Goal: Information Seeking & Learning: Learn about a topic

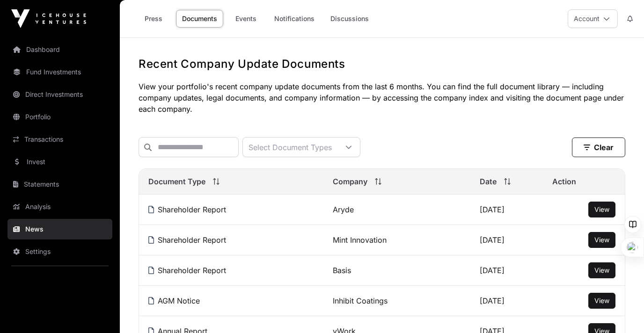
click at [38, 52] on link "Dashboard" at bounding box center [59, 49] width 105 height 21
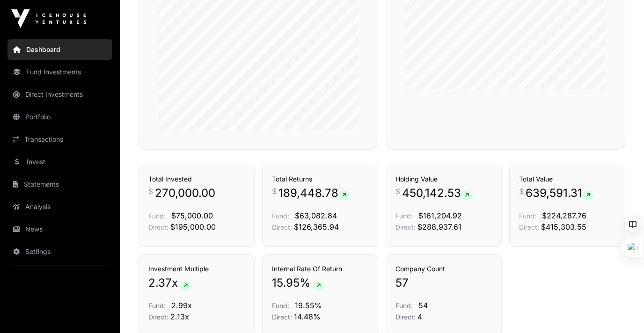
scroll to position [556, 0]
click at [505, 239] on div "Transactions Total Invested $ 270,000.00 Fund: $75,000.00 Direct: $195,000.00 T…" at bounding box center [382, 205] width 487 height 82
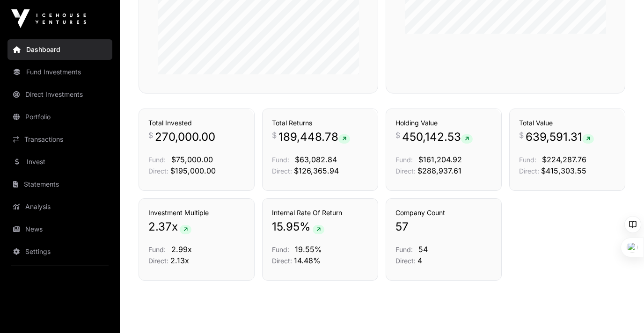
scroll to position [616, 0]
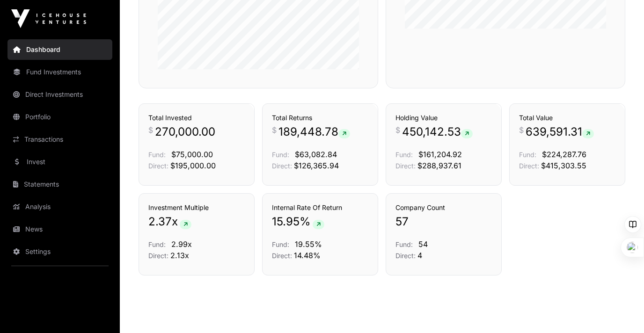
click at [74, 77] on link "Fund Investments" at bounding box center [59, 72] width 105 height 21
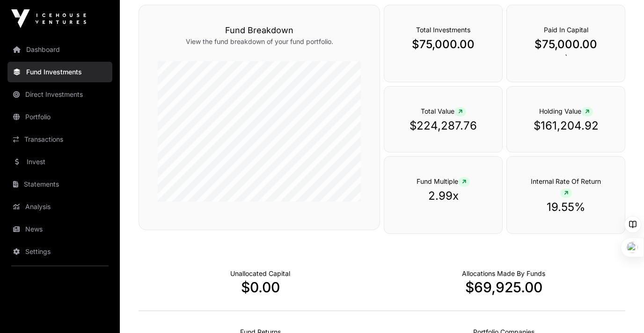
scroll to position [355, 0]
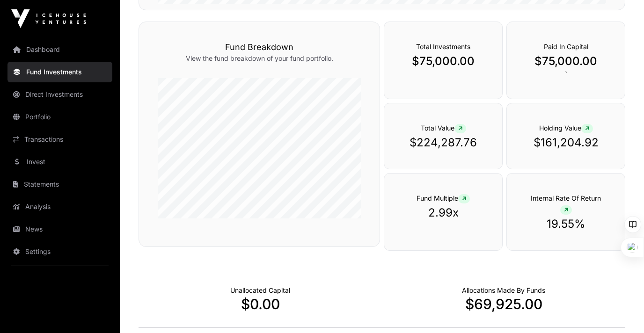
click at [42, 74] on link "Fund Investments" at bounding box center [59, 72] width 105 height 21
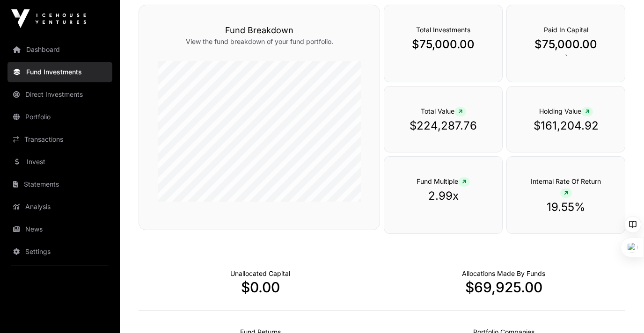
scroll to position [375, 0]
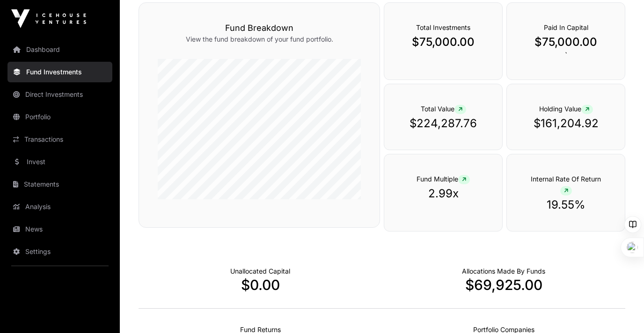
click at [32, 116] on link "Portfolio" at bounding box center [59, 117] width 105 height 21
click at [148, 150] on div "Fund Breakdown View the fund breakdown of your fund portfolio." at bounding box center [260, 115] width 242 height 226
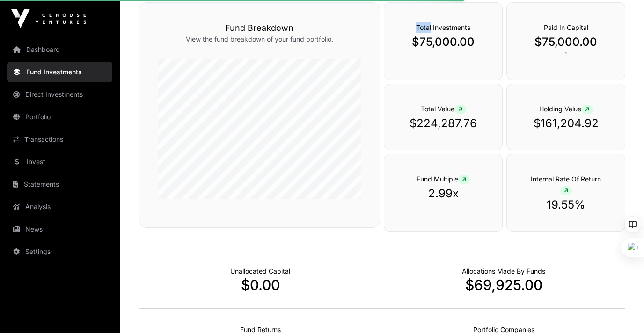
click at [148, 150] on div "Fund Breakdown View the fund breakdown of your fund portfolio." at bounding box center [260, 115] width 242 height 226
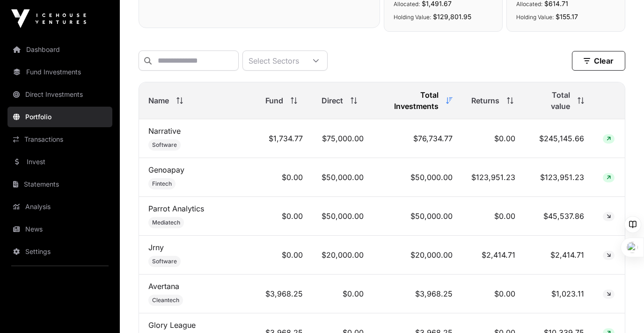
scroll to position [351, 0]
click at [192, 205] on link "Parrot Analytics" at bounding box center [176, 209] width 56 height 9
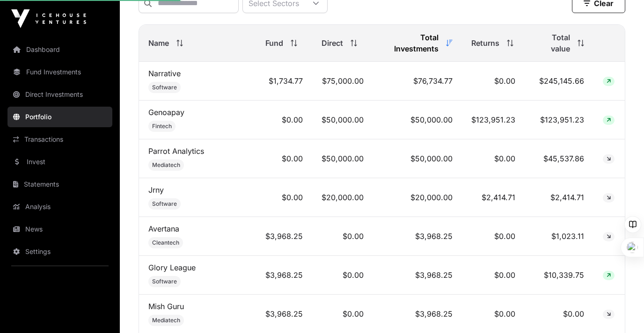
scroll to position [412, 0]
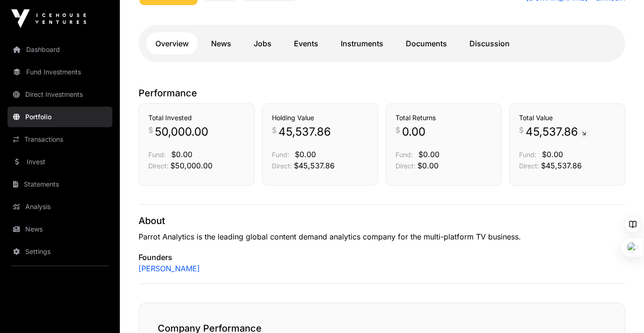
scroll to position [221, 0]
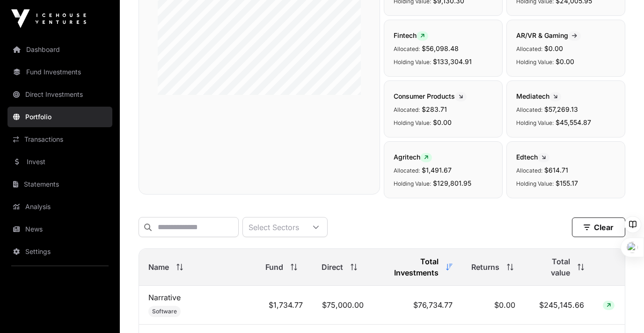
scroll to position [186, 0]
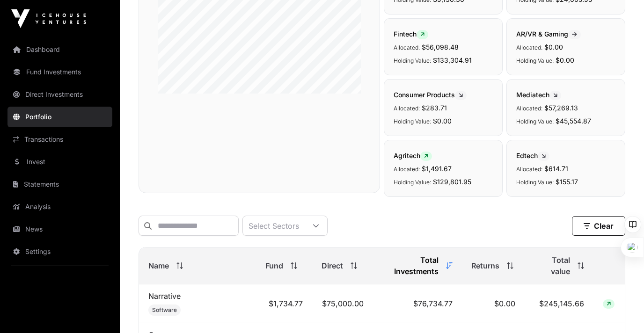
click at [319, 227] on icon at bounding box center [316, 225] width 6 height 3
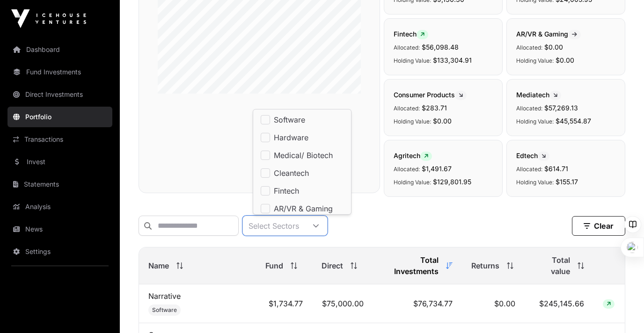
scroll to position [9, 6]
click at [319, 226] on icon at bounding box center [316, 226] width 7 height 7
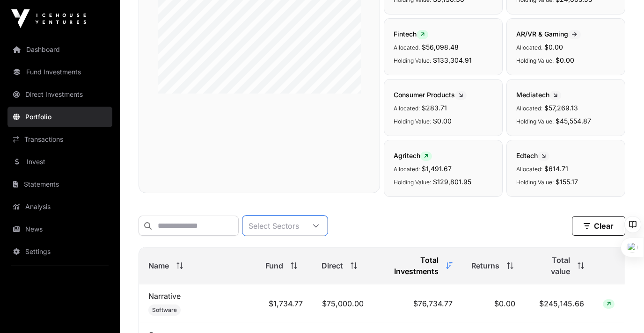
click at [41, 183] on link "Statements" at bounding box center [59, 184] width 105 height 21
click at [41, 69] on link "Fund Investments" at bounding box center [59, 72] width 105 height 21
click at [47, 69] on link "Fund Investments" at bounding box center [59, 72] width 105 height 21
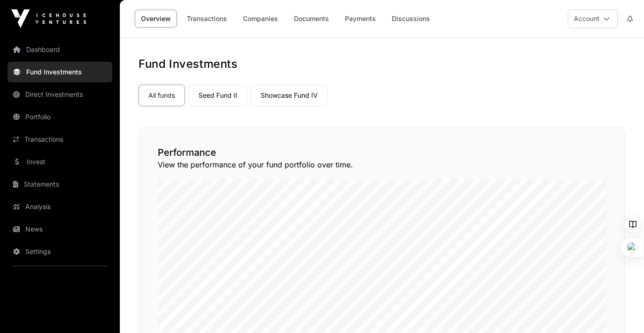
scroll to position [20, 0]
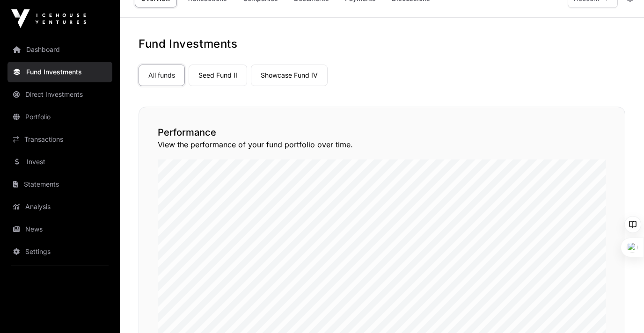
click at [275, 76] on link "Showcase Fund IV" at bounding box center [289, 76] width 77 height 22
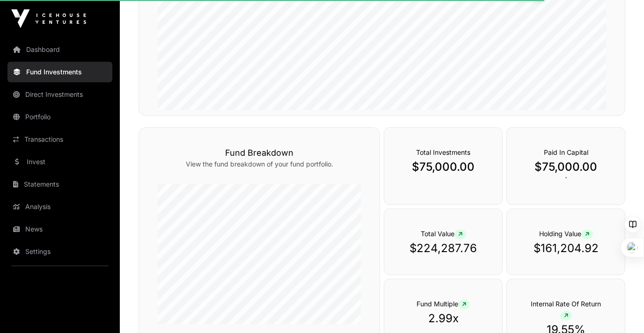
scroll to position [75, 0]
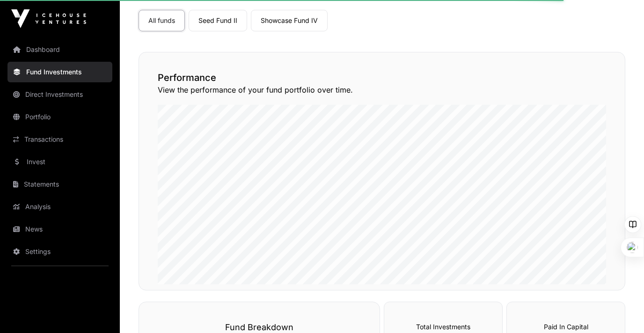
click at [286, 21] on link "Showcase Fund IV" at bounding box center [289, 21] width 77 height 22
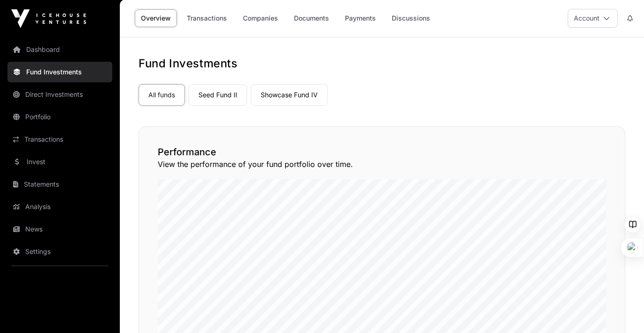
scroll to position [0, 0]
click at [291, 96] on link "Showcase Fund IV" at bounding box center [289, 96] width 77 height 22
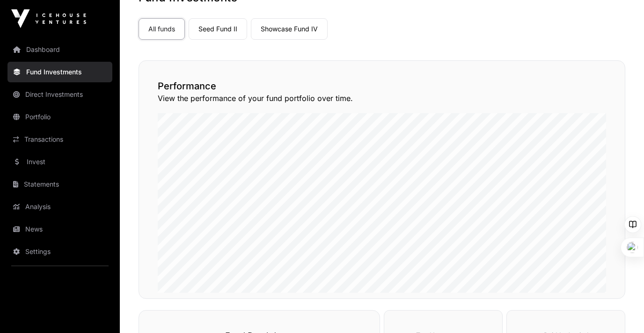
scroll to position [36, 0]
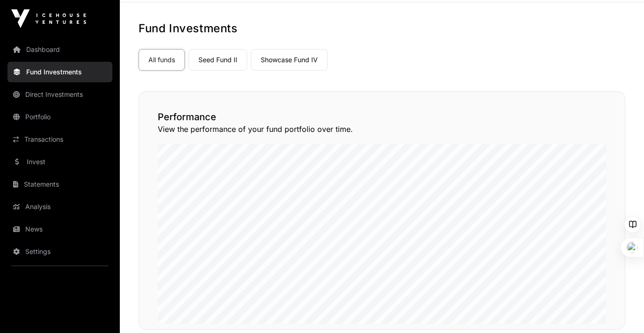
click at [210, 66] on link "Seed Fund II" at bounding box center [218, 60] width 59 height 22
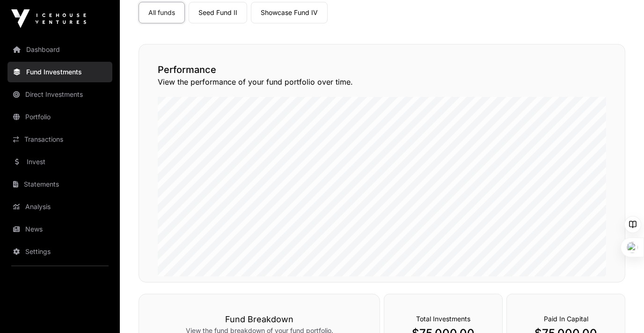
scroll to position [60, 0]
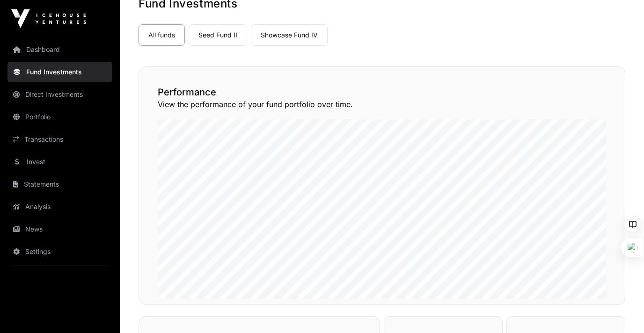
click at [210, 37] on link "Seed Fund II" at bounding box center [218, 35] width 59 height 22
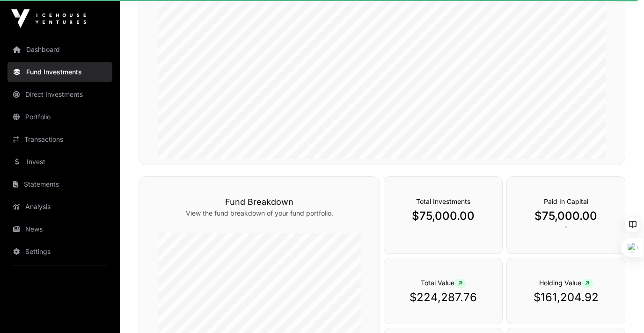
scroll to position [111, 0]
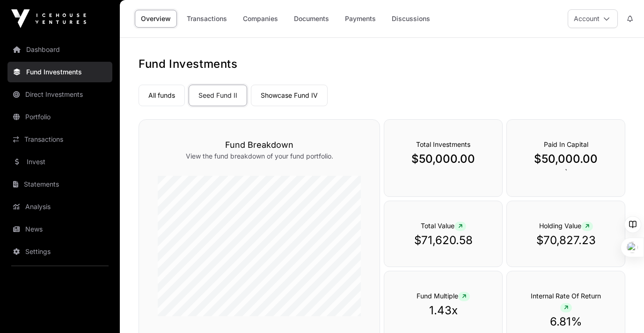
click at [281, 96] on link "Showcase Fund IV" at bounding box center [289, 96] width 77 height 22
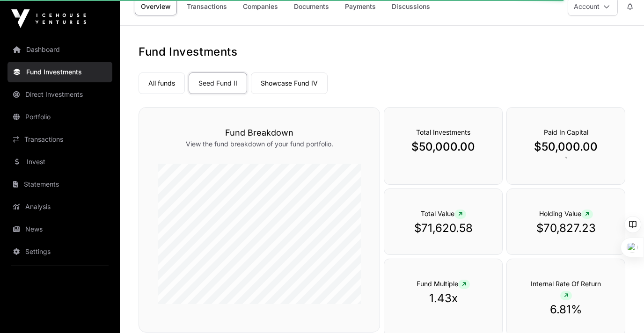
scroll to position [13, 0]
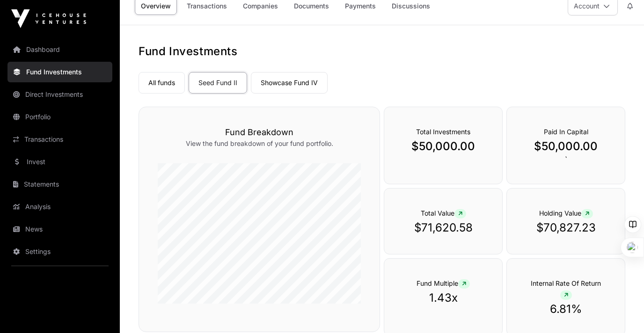
click at [305, 84] on link "Showcase Fund IV" at bounding box center [289, 83] width 77 height 22
click at [300, 84] on link "Showcase Fund IV" at bounding box center [289, 83] width 77 height 22
click at [326, 132] on h3 "Fund Breakdown" at bounding box center [259, 132] width 203 height 13
click at [175, 81] on link "All funds" at bounding box center [162, 83] width 46 height 22
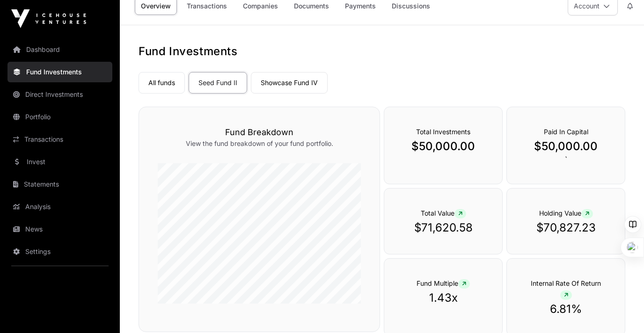
click at [161, 84] on link "All funds" at bounding box center [162, 83] width 46 height 22
click at [161, 83] on link "All funds" at bounding box center [162, 83] width 46 height 22
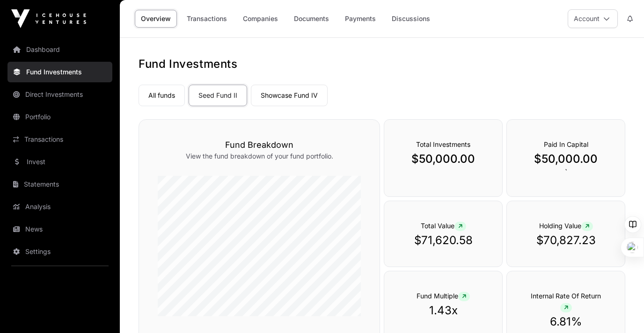
click at [281, 96] on link "Showcase Fund IV" at bounding box center [289, 96] width 77 height 22
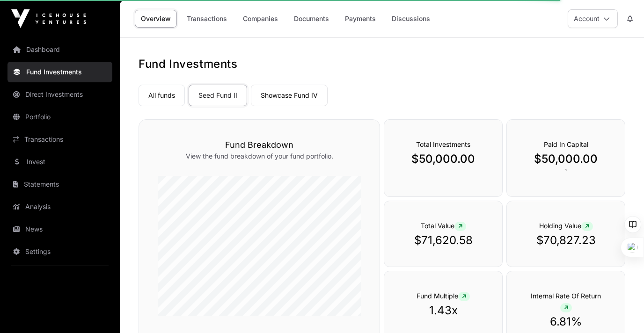
click at [276, 99] on link "Showcase Fund IV" at bounding box center [289, 96] width 77 height 22
click at [380, 97] on div "All funds Seed Fund II Showcase Fund IV" at bounding box center [382, 93] width 487 height 25
click at [156, 94] on link "All funds" at bounding box center [162, 96] width 46 height 22
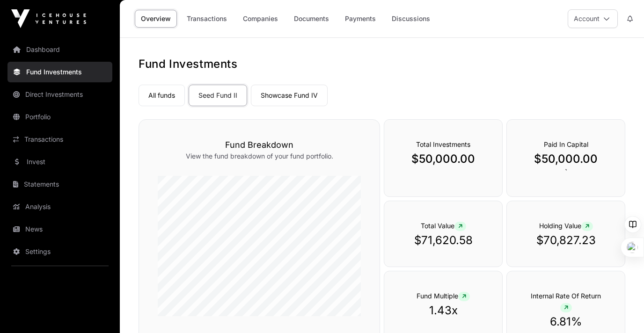
click at [161, 95] on link "All funds" at bounding box center [162, 96] width 46 height 22
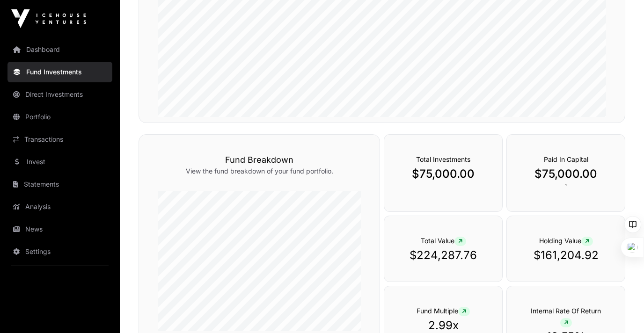
scroll to position [246, 0]
